Goal: Task Accomplishment & Management: Complete application form

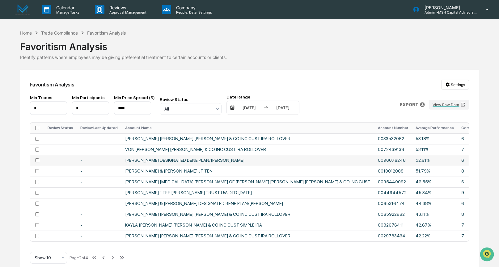
scroll to position [9, 0]
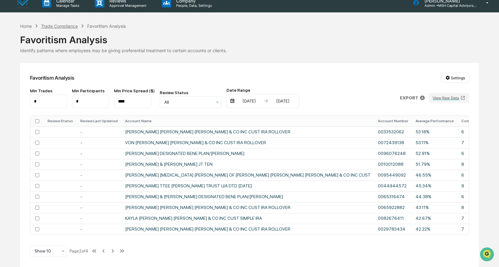
click at [61, 23] on div "Trade Compliance" at bounding box center [59, 25] width 37 height 5
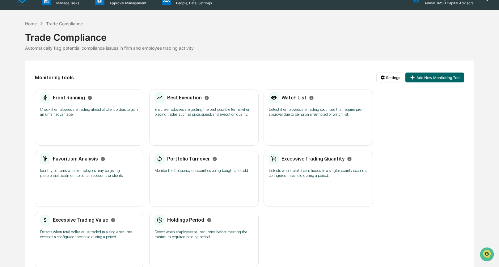
click at [213, 169] on div "Portfolio Turnover Monitor the frequency of securities being bought and sold." at bounding box center [204, 166] width 99 height 24
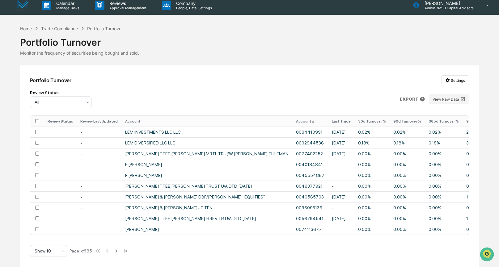
scroll to position [7, 0]
click at [423, 96] on icon at bounding box center [423, 99] width 6 height 6
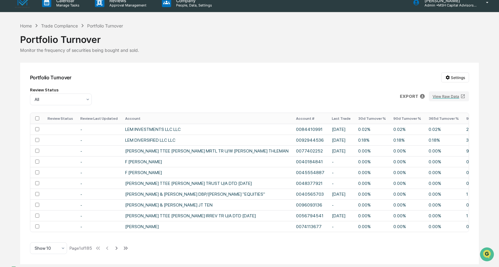
click at [36, 266] on p "csv (excel)" at bounding box center [28, 271] width 15 height 10
click at [451, 265] on div at bounding box center [249, 265] width 499 height 0
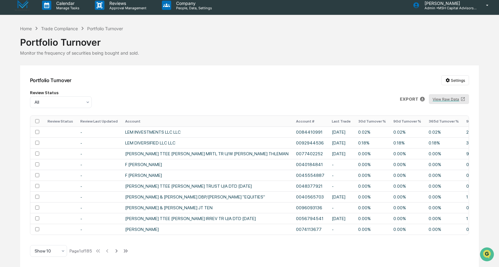
click at [451, 96] on button "View Raw Data" at bounding box center [449, 99] width 40 height 10
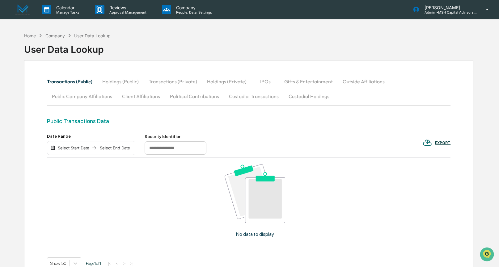
click at [33, 35] on div "Home" at bounding box center [30, 35] width 12 height 5
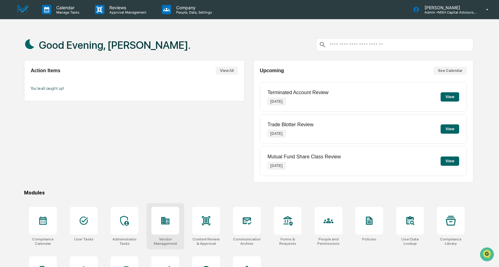
scroll to position [32, 0]
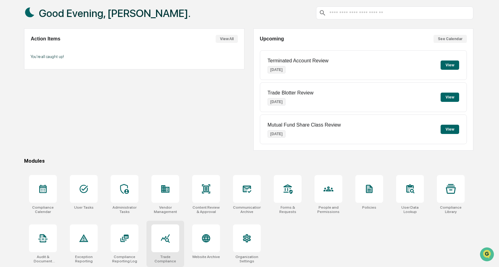
click at [168, 240] on icon at bounding box center [165, 239] width 9 height 9
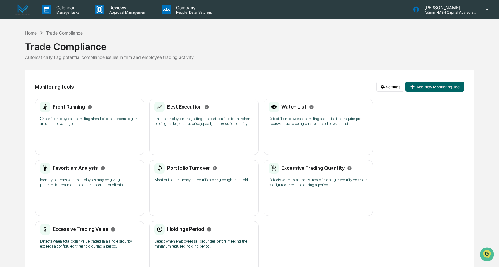
click at [206, 110] on div "Best Execution" at bounding box center [182, 107] width 55 height 11
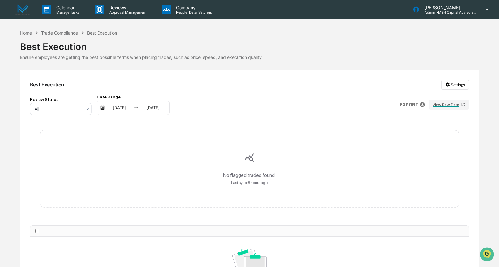
click at [57, 32] on div "Trade Compliance" at bounding box center [59, 32] width 37 height 5
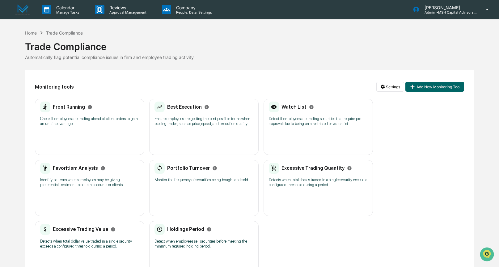
click at [280, 116] on div "Watch List Detect if employees are trading securities that require pre-approval…" at bounding box center [318, 116] width 99 height 29
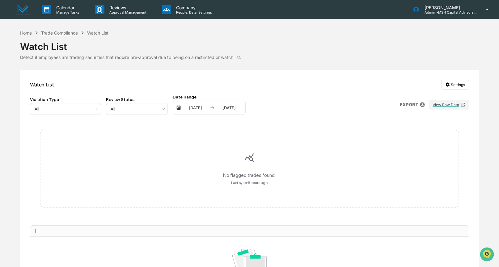
click at [56, 35] on div "Trade Compliance" at bounding box center [59, 32] width 37 height 5
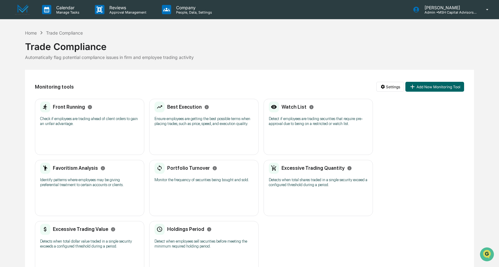
click at [293, 174] on div "Excessive Trading Quantity" at bounding box center [310, 168] width 83 height 11
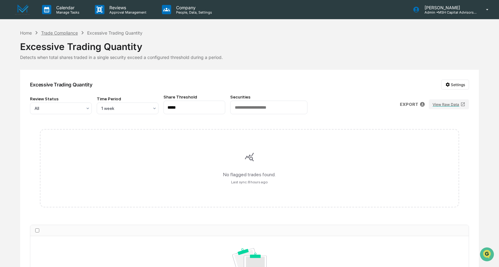
click at [58, 31] on div "Trade Compliance" at bounding box center [59, 32] width 37 height 5
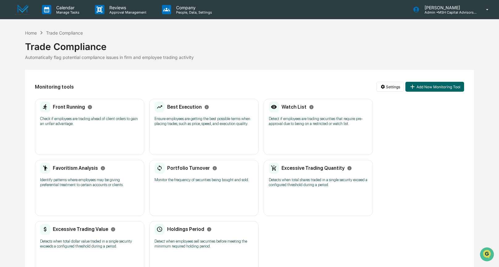
click at [73, 232] on h2 "Excessive Trading Value" at bounding box center [80, 230] width 55 height 6
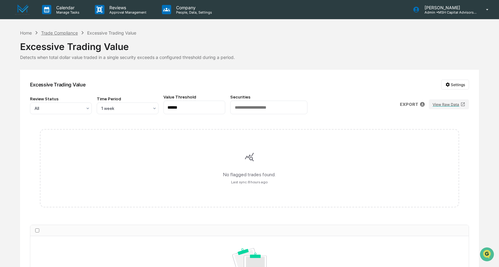
click at [72, 31] on div "Trade Compliance" at bounding box center [59, 32] width 37 height 5
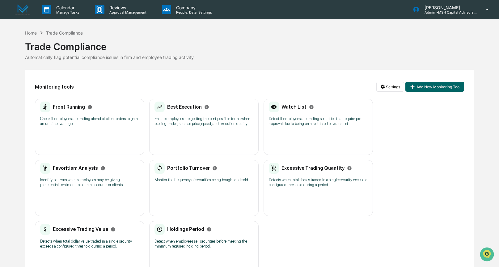
click at [185, 235] on div "Holdings Period" at bounding box center [183, 229] width 57 height 11
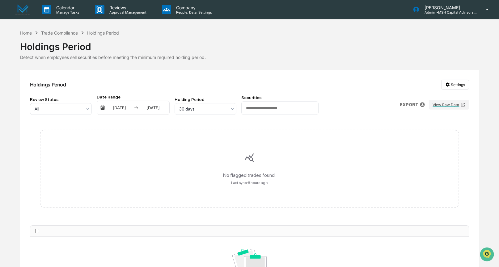
click at [59, 34] on div "Trade Compliance" at bounding box center [59, 32] width 37 height 5
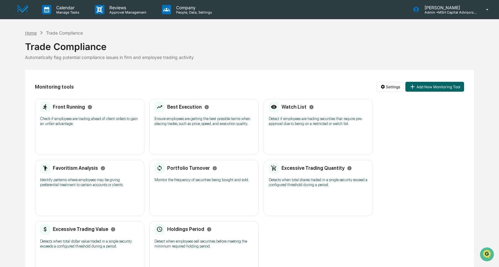
click at [35, 35] on div "Home" at bounding box center [31, 32] width 12 height 5
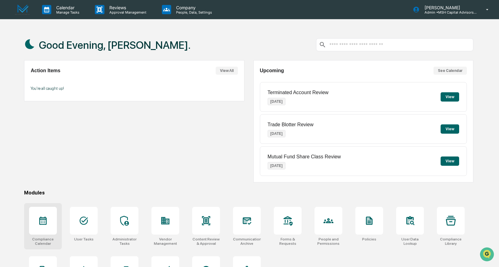
click at [52, 226] on div at bounding box center [43, 221] width 28 height 28
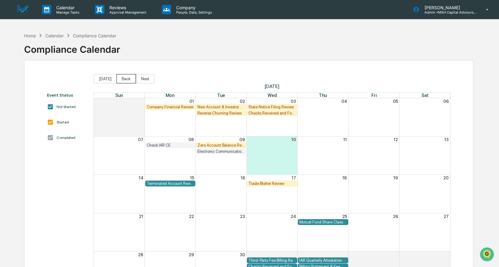
click at [128, 79] on button "Back" at bounding box center [126, 78] width 19 height 9
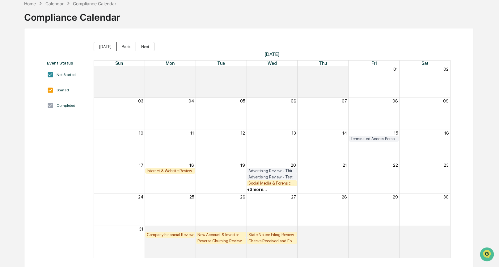
scroll to position [37, 0]
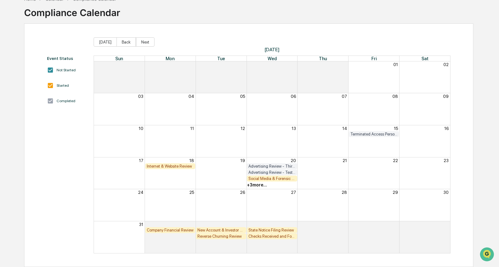
click at [260, 185] on div "+ 3 more..." at bounding box center [257, 185] width 20 height 5
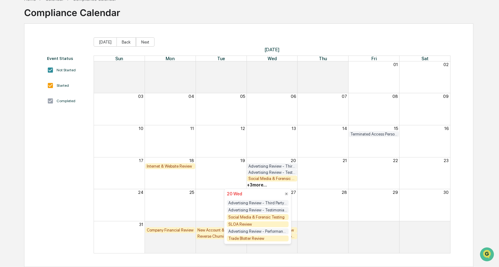
click at [242, 238] on div "Trade Blotter Review" at bounding box center [258, 239] width 62 height 6
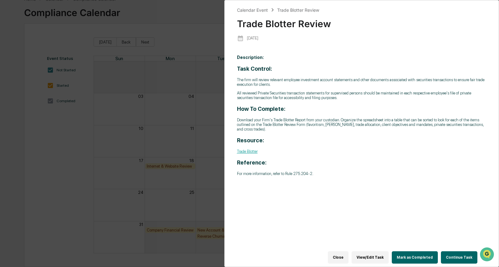
click at [462, 255] on button "Continue Task" at bounding box center [459, 258] width 36 height 12
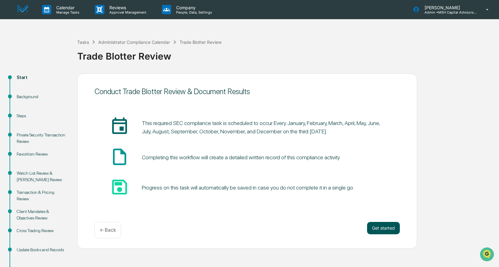
click at [394, 224] on button "Get started" at bounding box center [383, 228] width 33 height 12
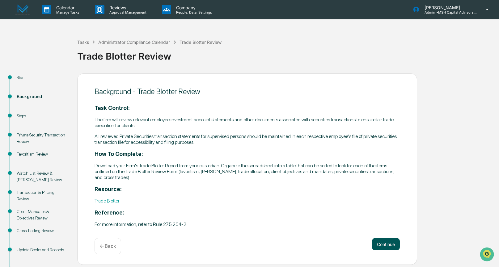
click at [388, 240] on button "Continue" at bounding box center [386, 244] width 28 height 12
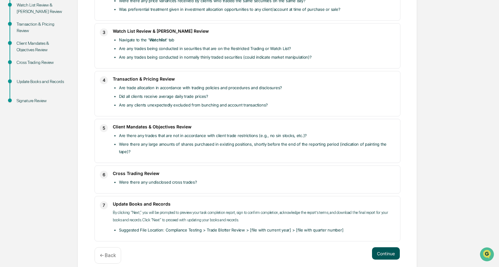
click at [396, 248] on button "Continue" at bounding box center [386, 254] width 28 height 12
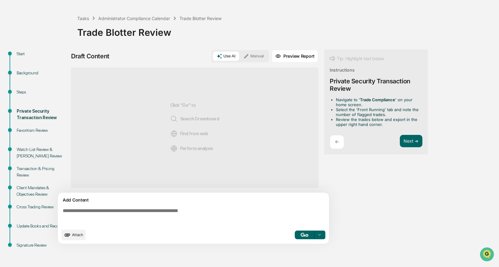
scroll to position [24, 0]
click at [252, 55] on button "Manual" at bounding box center [254, 56] width 28 height 9
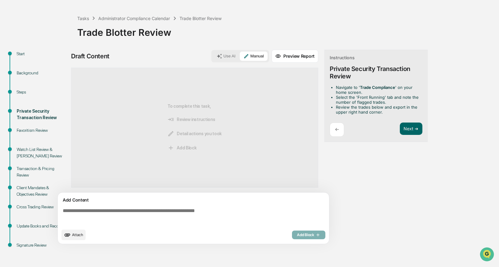
click at [86, 208] on textarea at bounding box center [194, 217] width 269 height 22
type textarea "*"
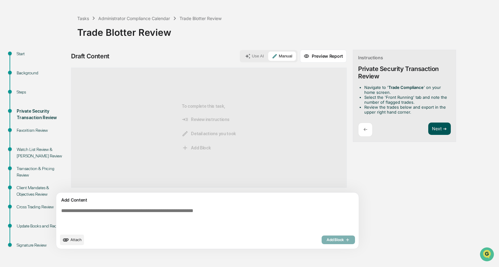
click at [428, 130] on button "Next ➔" at bounding box center [439, 129] width 23 height 13
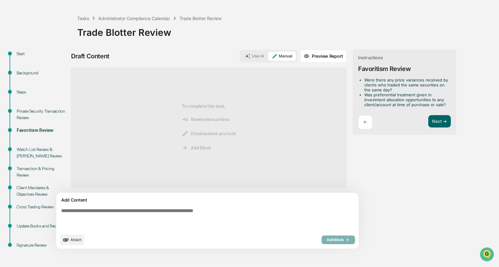
click at [85, 215] on textarea at bounding box center [193, 219] width 269 height 27
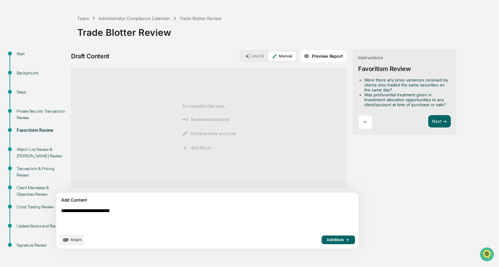
type textarea "**********"
click at [327, 240] on span "Add Block" at bounding box center [338, 240] width 23 height 5
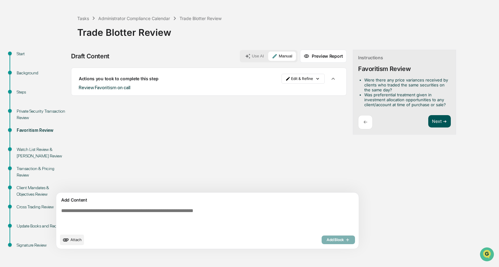
click at [428, 123] on button "Next ➔" at bounding box center [439, 121] width 23 height 13
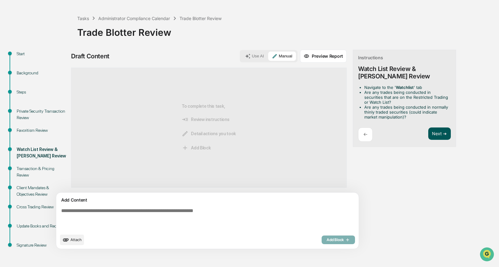
click at [428, 130] on button "Next ➔" at bounding box center [439, 134] width 23 height 13
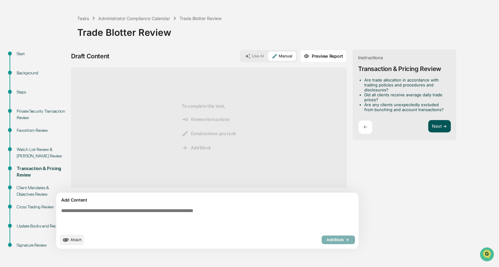
click at [428, 122] on button "Next ➔" at bounding box center [439, 126] width 23 height 13
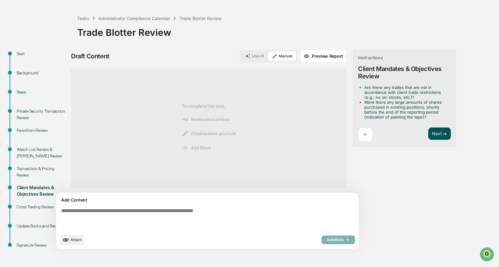
click at [428, 131] on button "Next ➔" at bounding box center [439, 134] width 23 height 13
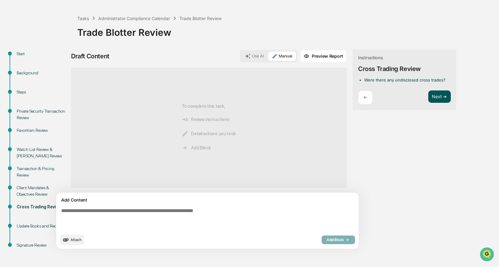
click at [428, 95] on button "Next ➔" at bounding box center [439, 97] width 23 height 13
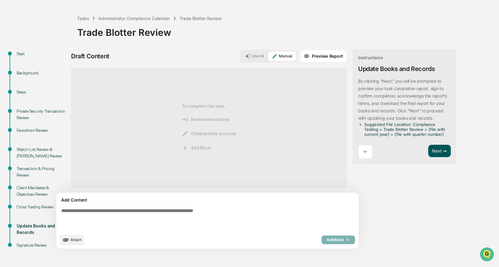
click at [428, 150] on button "Next ➔" at bounding box center [439, 151] width 23 height 13
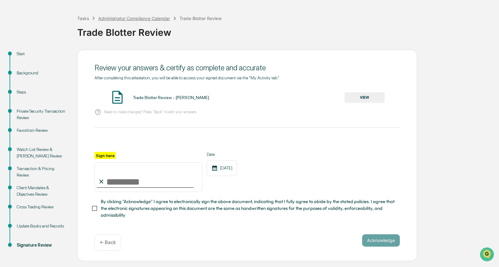
click at [110, 17] on div "Administrator Compliance Calendar" at bounding box center [134, 18] width 72 height 5
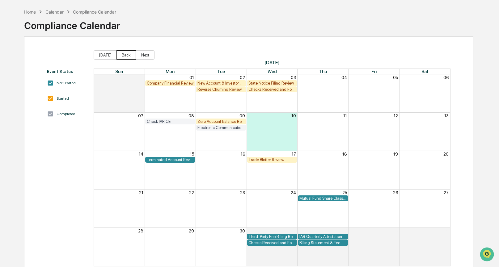
click at [118, 54] on button "Back" at bounding box center [126, 54] width 19 height 9
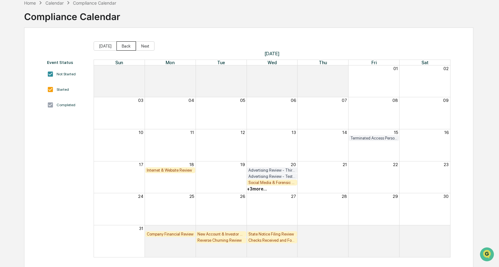
scroll to position [37, 0]
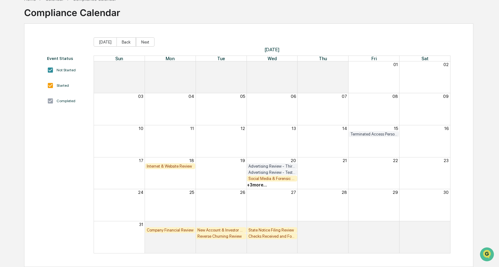
click at [260, 185] on div "+ 3 more..." at bounding box center [257, 185] width 20 height 5
click at [321, 176] on div "Social Media & Forensic Testing" at bounding box center [272, 179] width 357 height 6
click at [148, 42] on button "Next" at bounding box center [145, 41] width 19 height 9
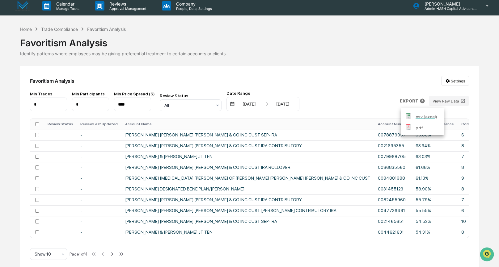
click at [29, 28] on div at bounding box center [249, 133] width 499 height 267
click at [28, 28] on div "Home" at bounding box center [26, 29] width 12 height 5
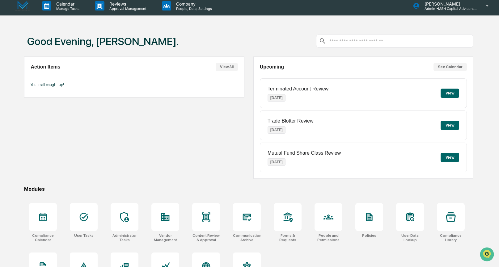
click at [231, 46] on div "Good Evening, [PERSON_NAME]." at bounding box center [249, 41] width 450 height 31
